Goal: Task Accomplishment & Management: Manage account settings

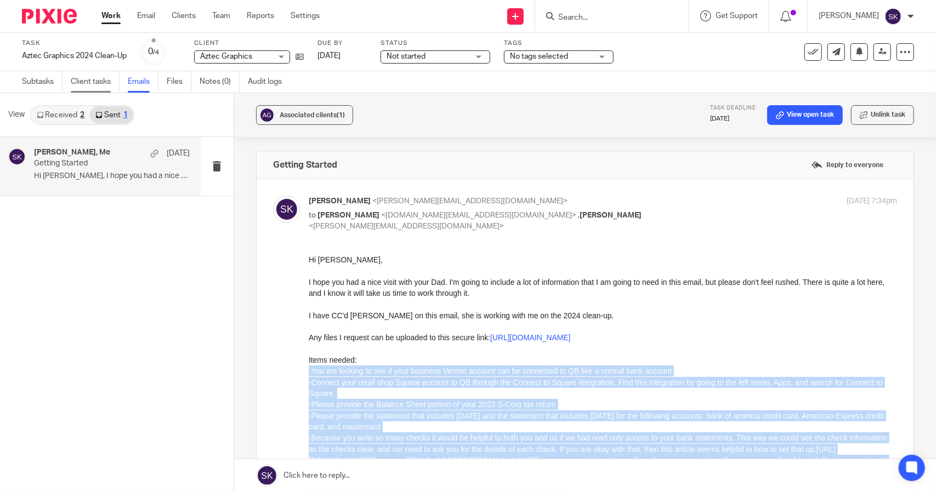
scroll to position [198, 0]
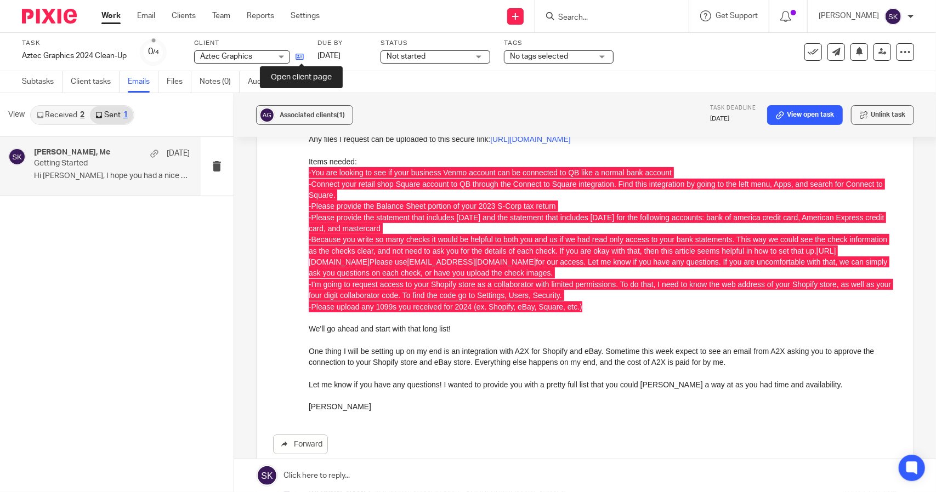
click at [301, 56] on icon at bounding box center [299, 57] width 8 height 8
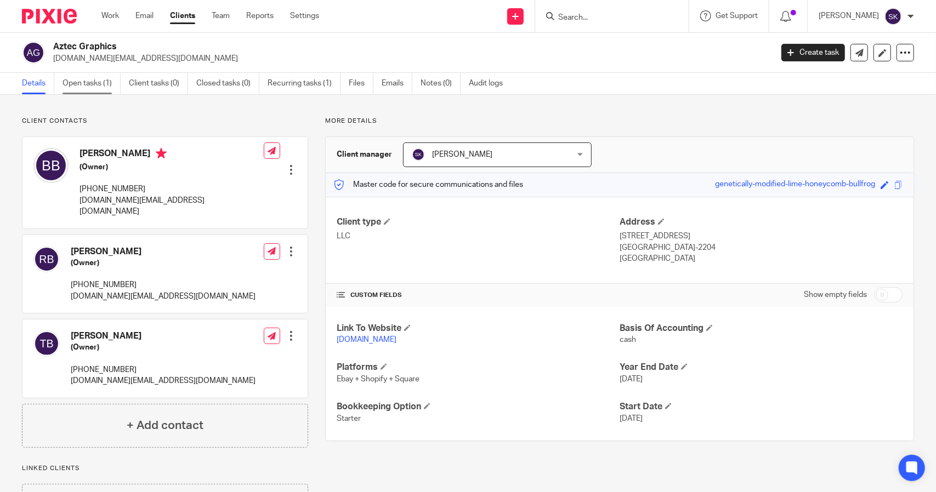
click at [88, 84] on link "Open tasks (1)" at bounding box center [91, 83] width 58 height 21
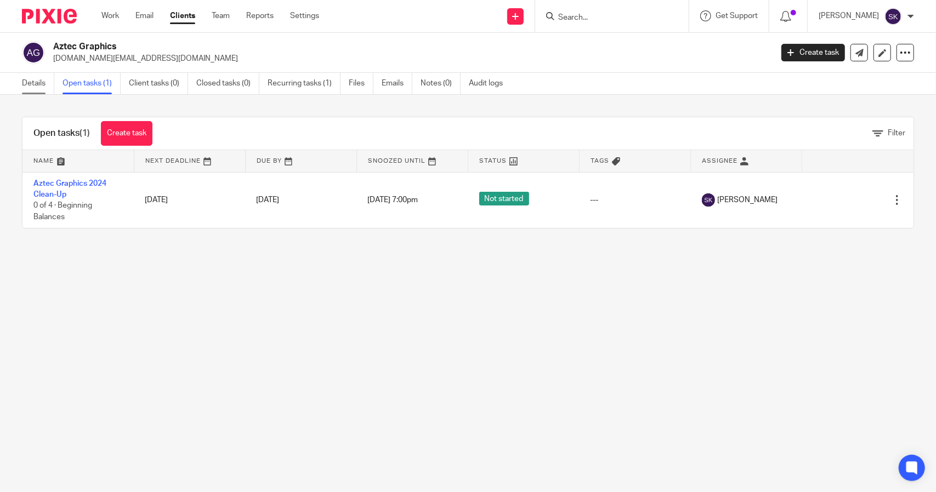
click at [30, 86] on link "Details" at bounding box center [38, 83] width 32 height 21
click at [31, 82] on link "Details" at bounding box center [38, 83] width 32 height 21
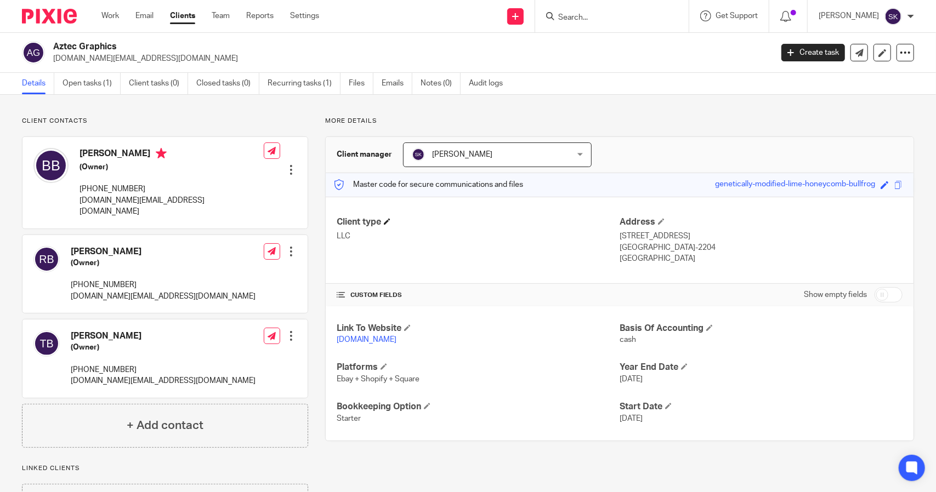
click at [382, 221] on h4 "Client type" at bounding box center [478, 223] width 283 height 12
click at [388, 221] on span at bounding box center [387, 221] width 7 height 7
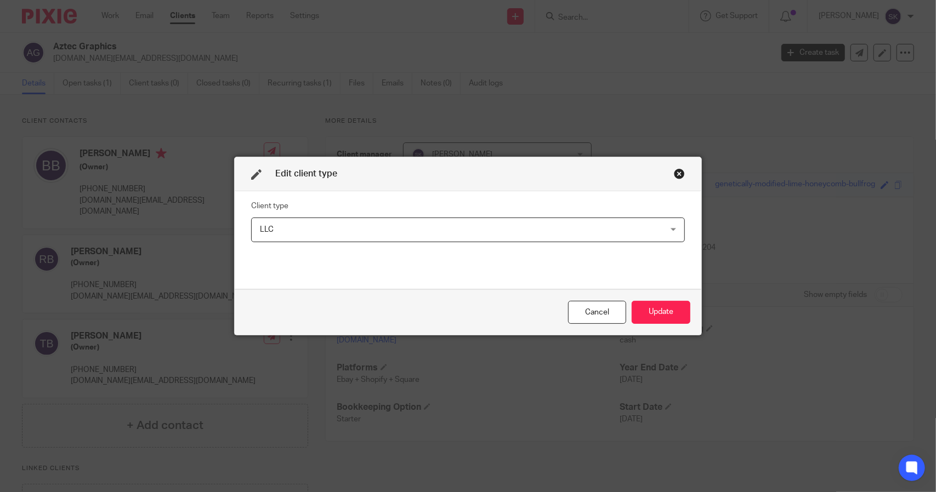
click at [342, 224] on span "LLC" at bounding box center [430, 229] width 340 height 23
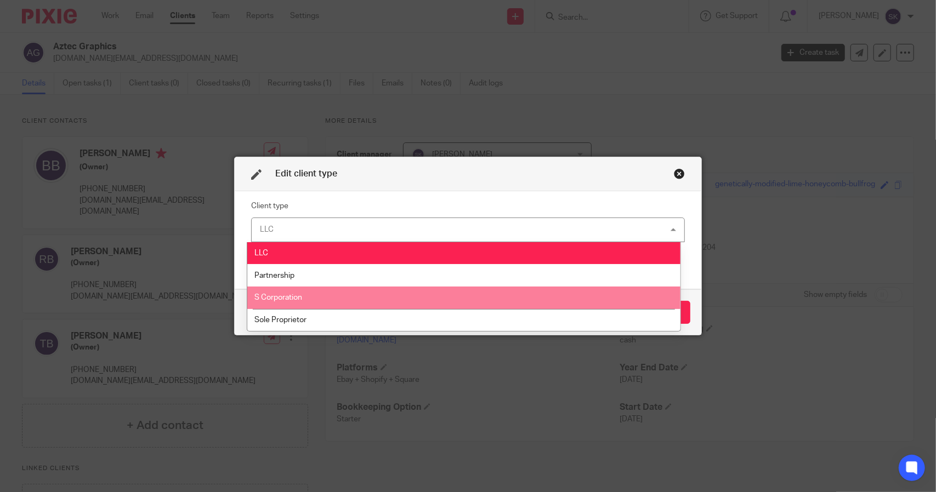
click at [325, 289] on li "S Corporation" at bounding box center [463, 298] width 433 height 22
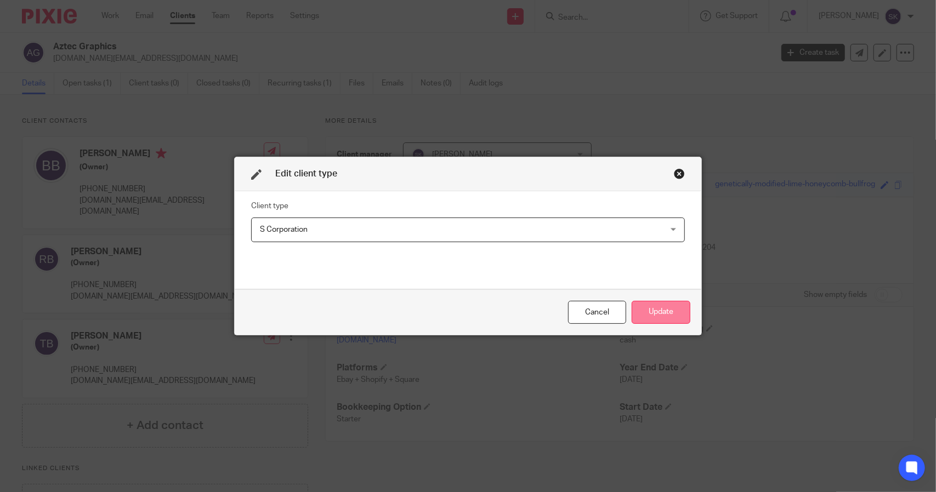
click at [660, 308] on button "Update" at bounding box center [661, 313] width 59 height 24
